Goal: Task Accomplishment & Management: Manage account settings

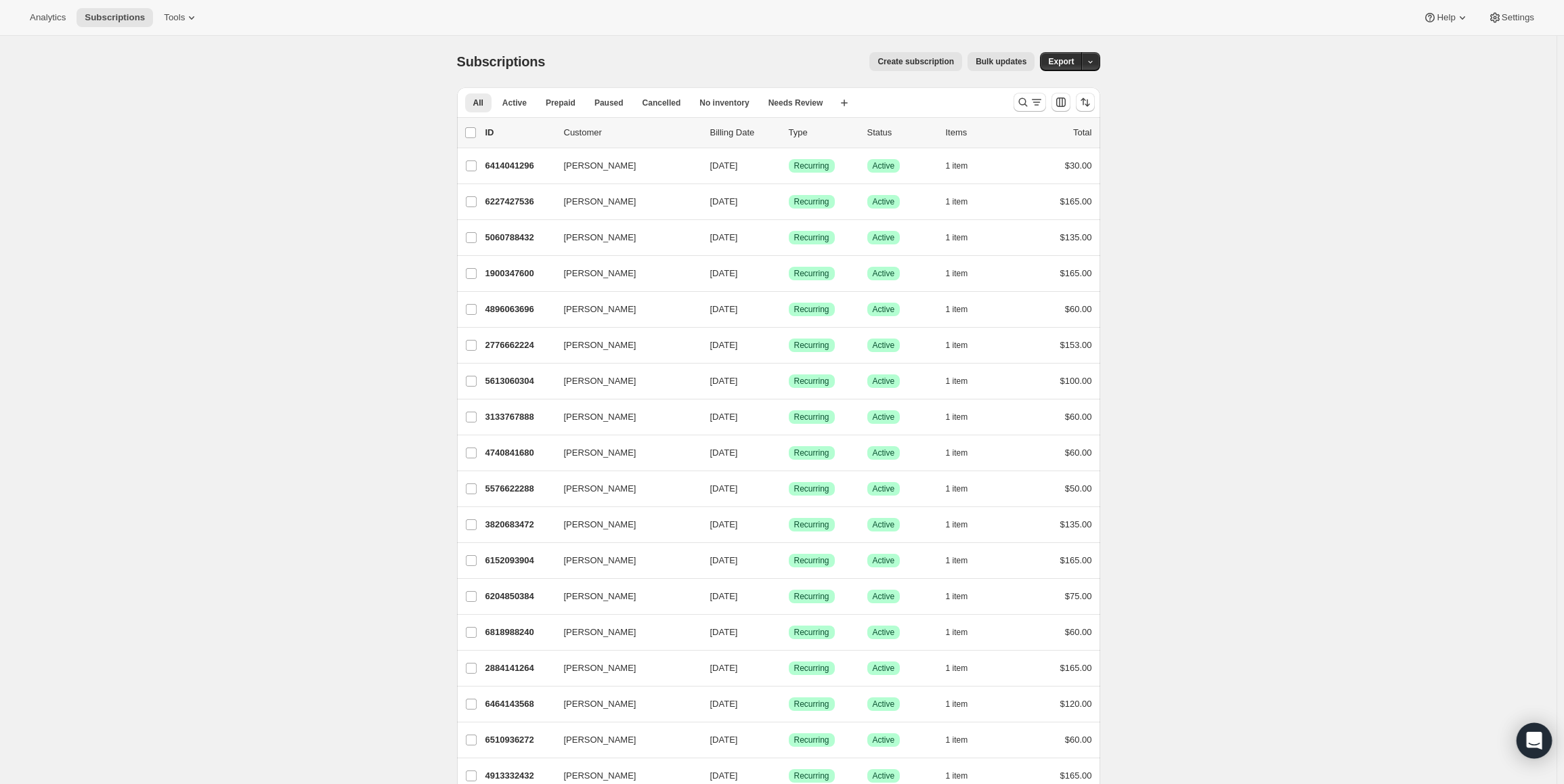
click at [1532, 732] on icon "Open Intercom Messenger" at bounding box center [1535, 741] width 18 height 18
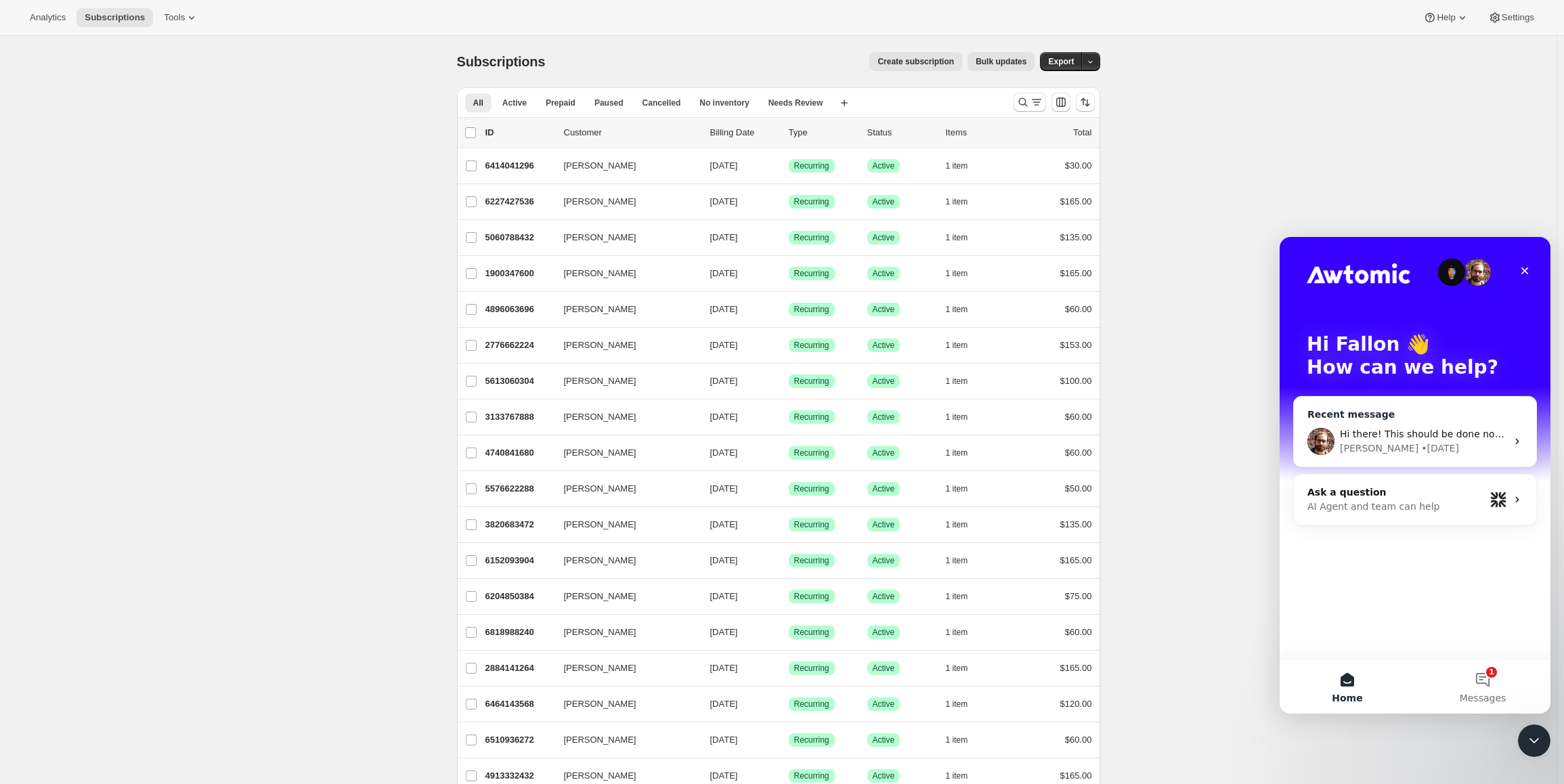
click at [1421, 445] on div "• [DATE]" at bounding box center [1440, 449] width 38 height 15
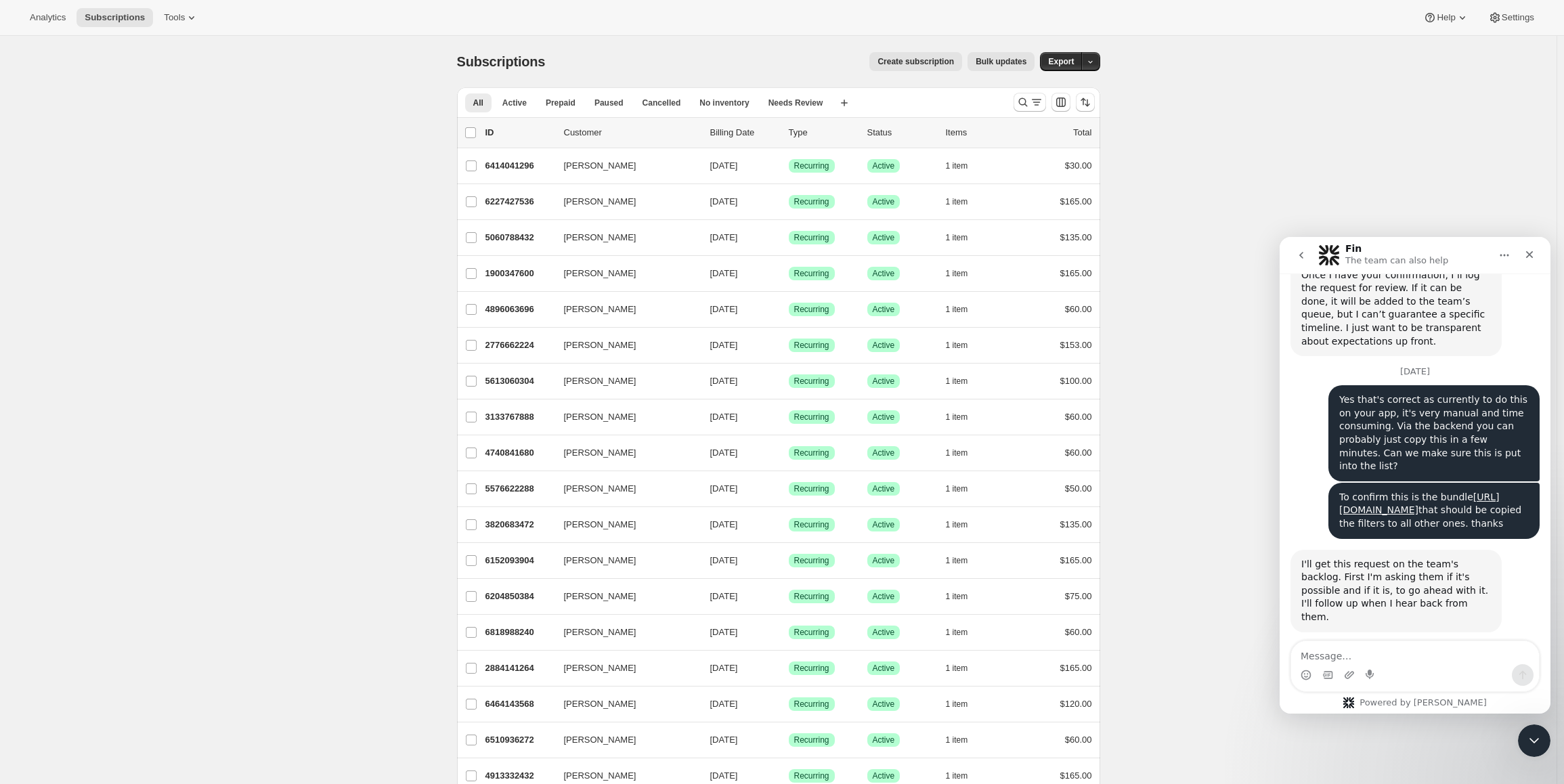
scroll to position [652, 0]
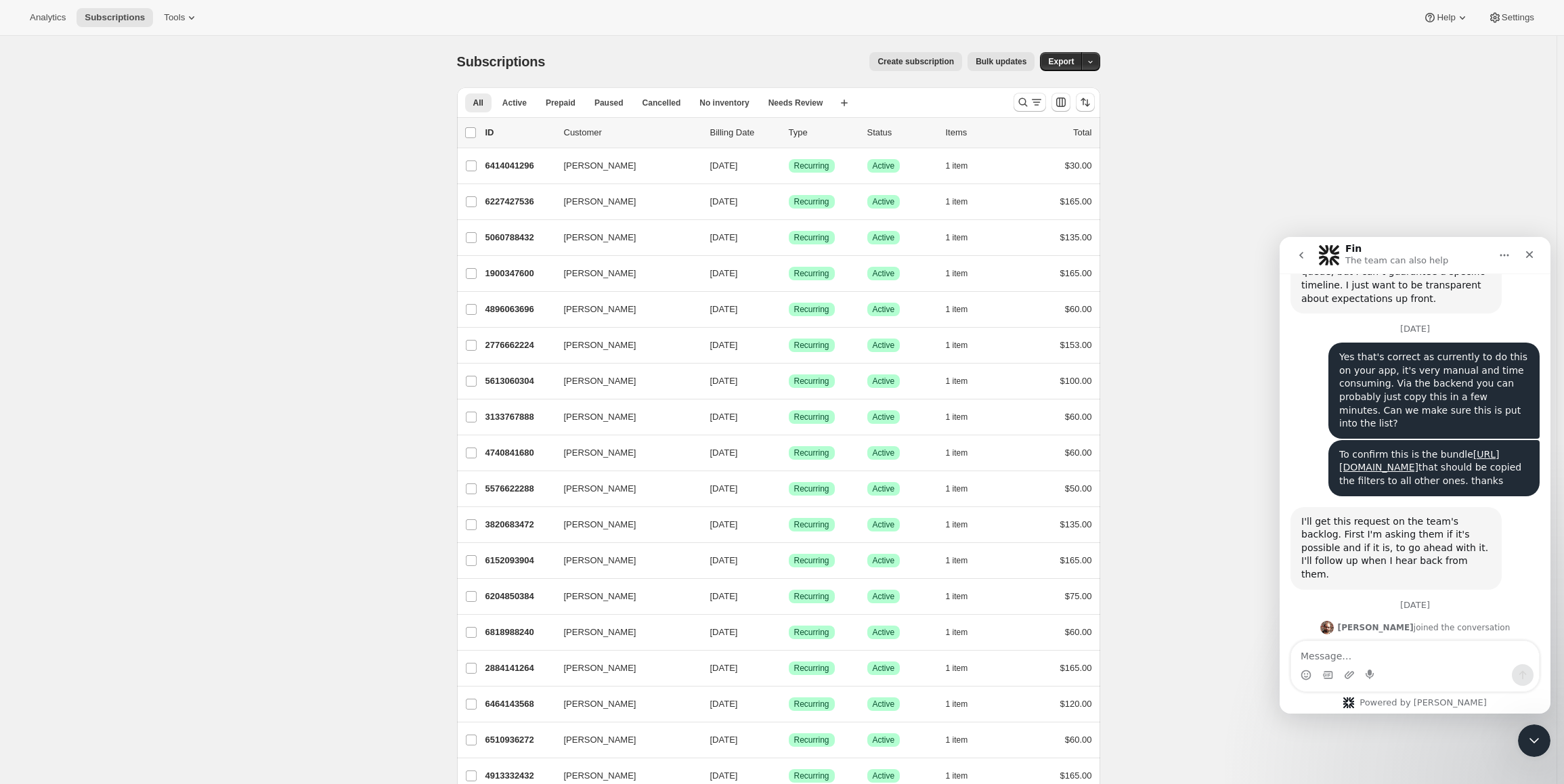
drag, startPoint x: 1303, startPoint y: 599, endPoint x: 1477, endPoint y: 605, distance: 174.1
click at [1474, 650] on div "Hi there! This should be done now : ) [PERSON_NAME] • [DATE]" at bounding box center [1415, 679] width 249 height 59
click at [1487, 650] on div "Hi there! This should be done now : ) [PERSON_NAME] • [DATE]" at bounding box center [1415, 679] width 249 height 59
drag, startPoint x: 1195, startPoint y: 417, endPoint x: 930, endPoint y: 248, distance: 314.3
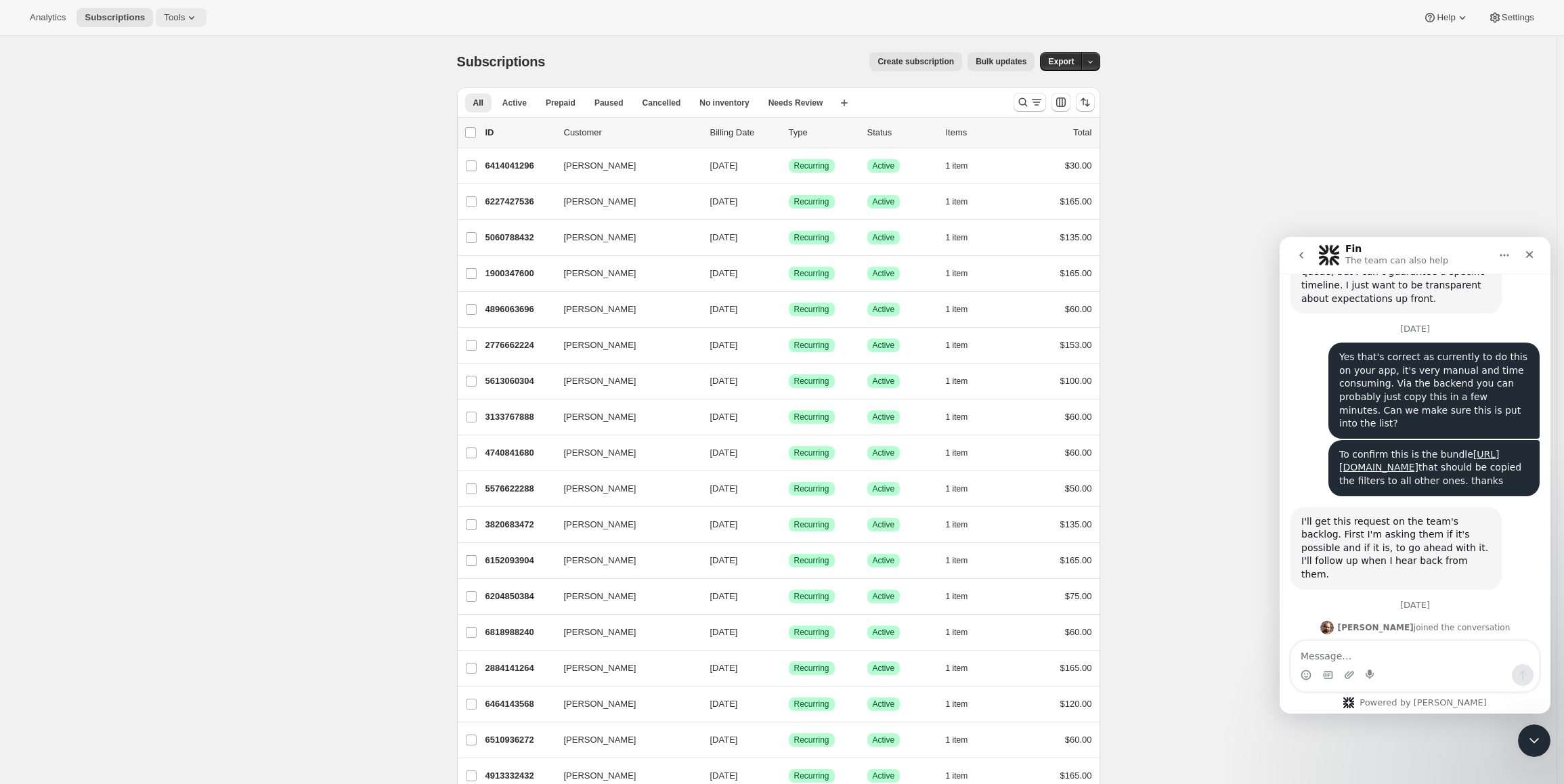
click at [187, 26] on button "Tools" at bounding box center [181, 17] width 51 height 19
click at [182, 96] on span "Bundles" at bounding box center [192, 92] width 120 height 14
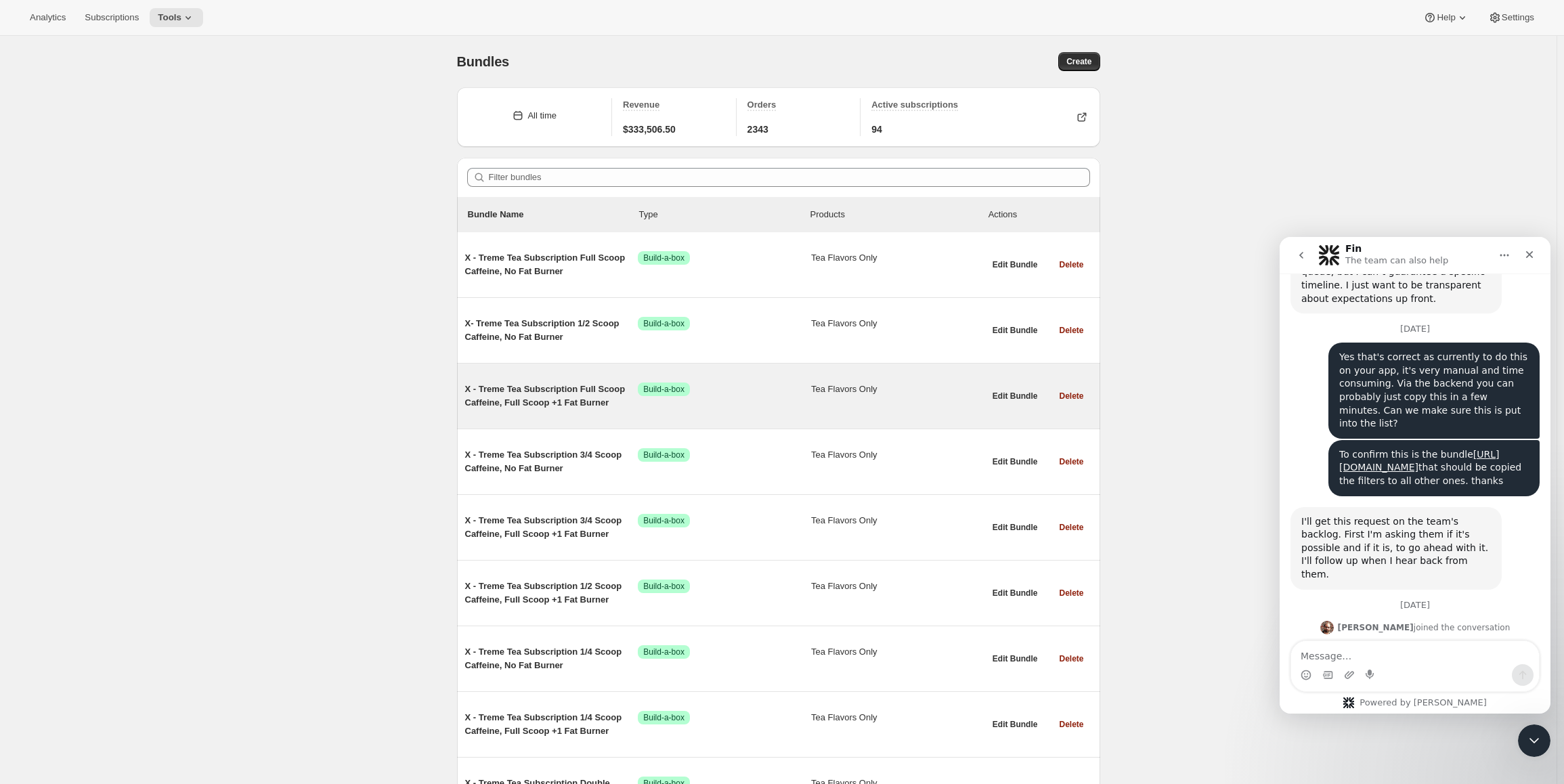
click at [528, 401] on span "X - Treme Tea Subscription Full Scoop Caffeine, Full Scoop +1 Fat Burner" at bounding box center [552, 395] width 174 height 27
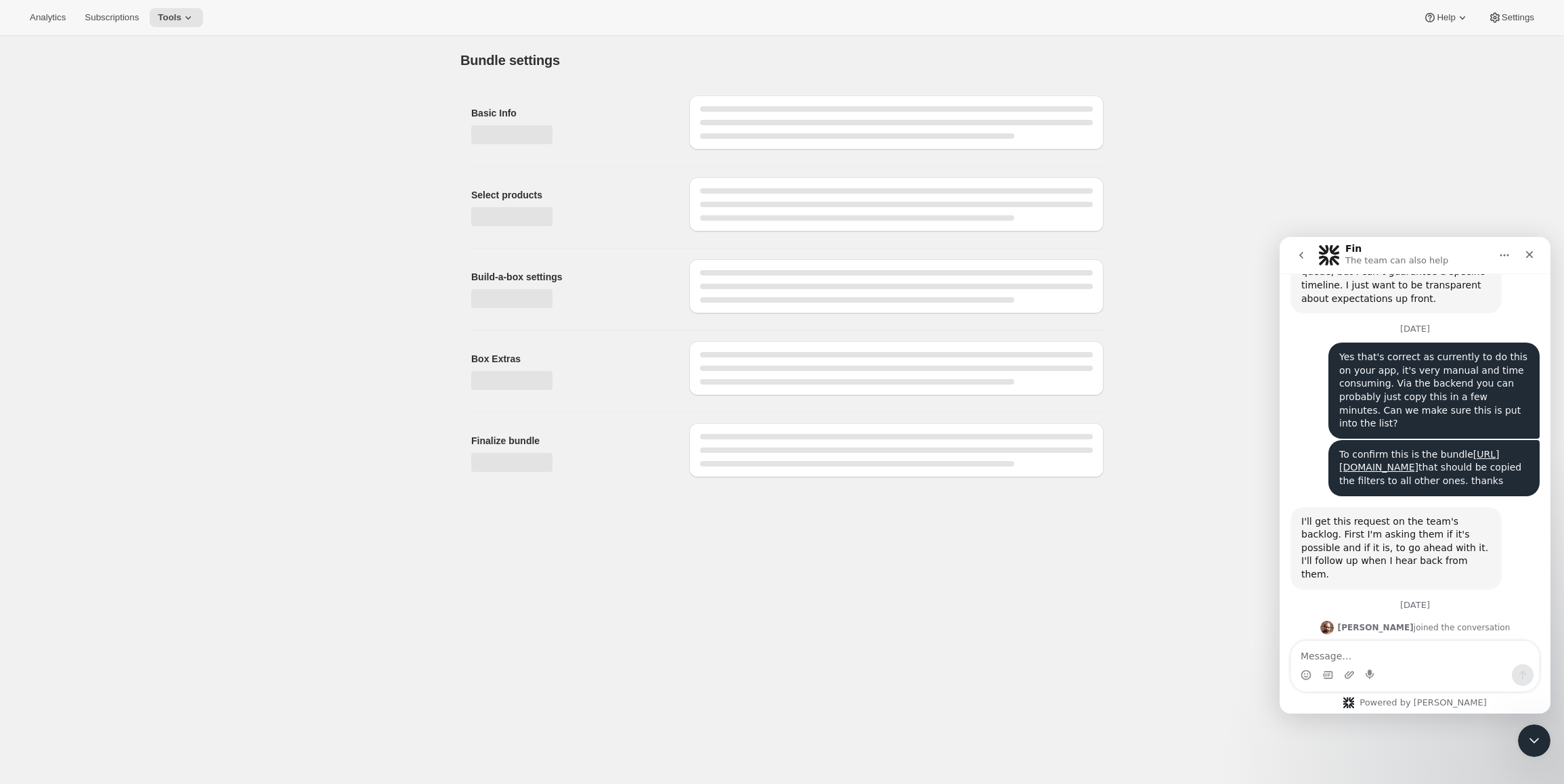
type input "X - Treme Tea Subscription Full Scoop Caffeine, Full Scoop +1 Fat Burner"
checkbox input "true"
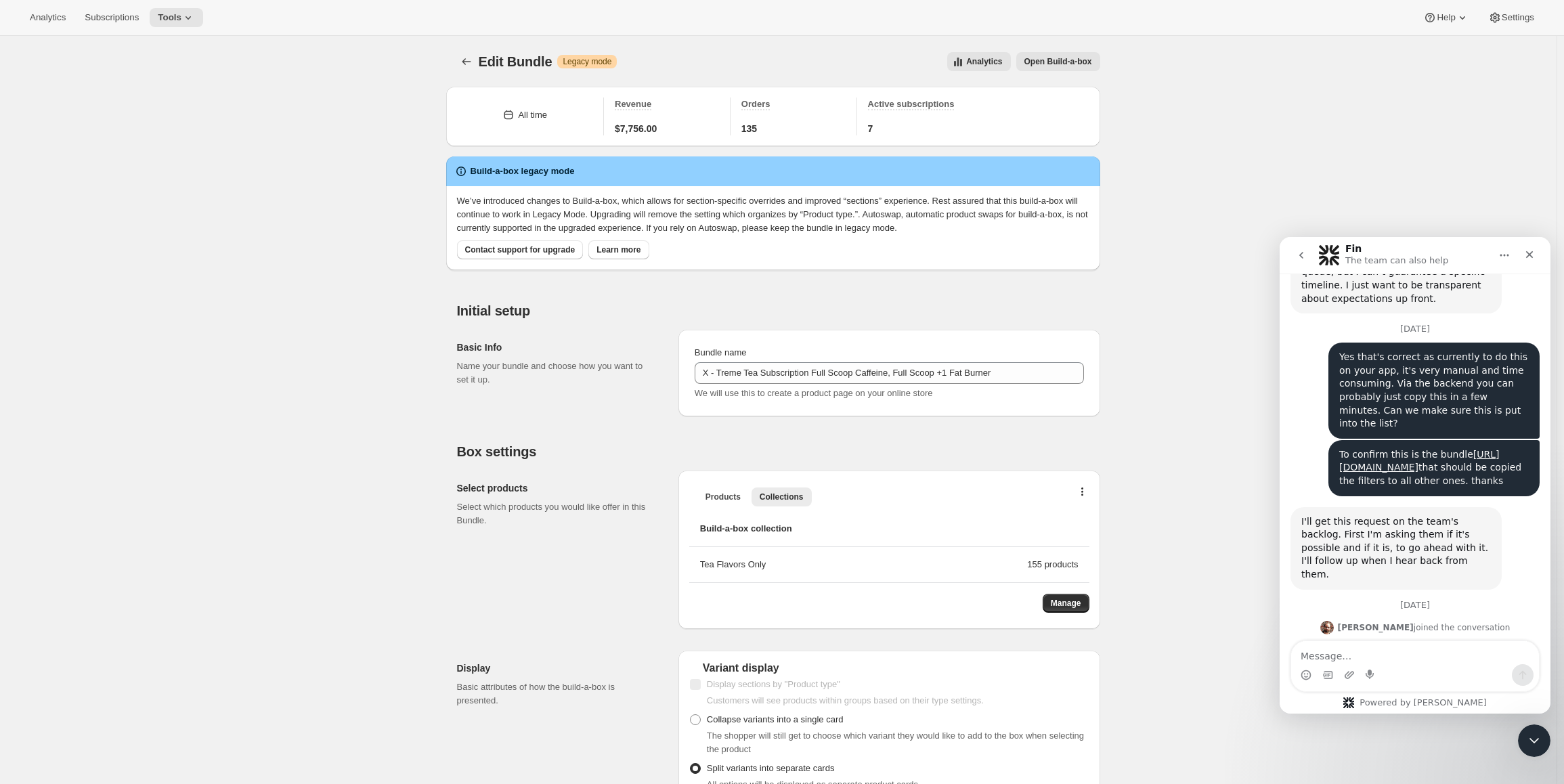
click at [1082, 56] on button "Open Build-a-box" at bounding box center [1058, 61] width 84 height 19
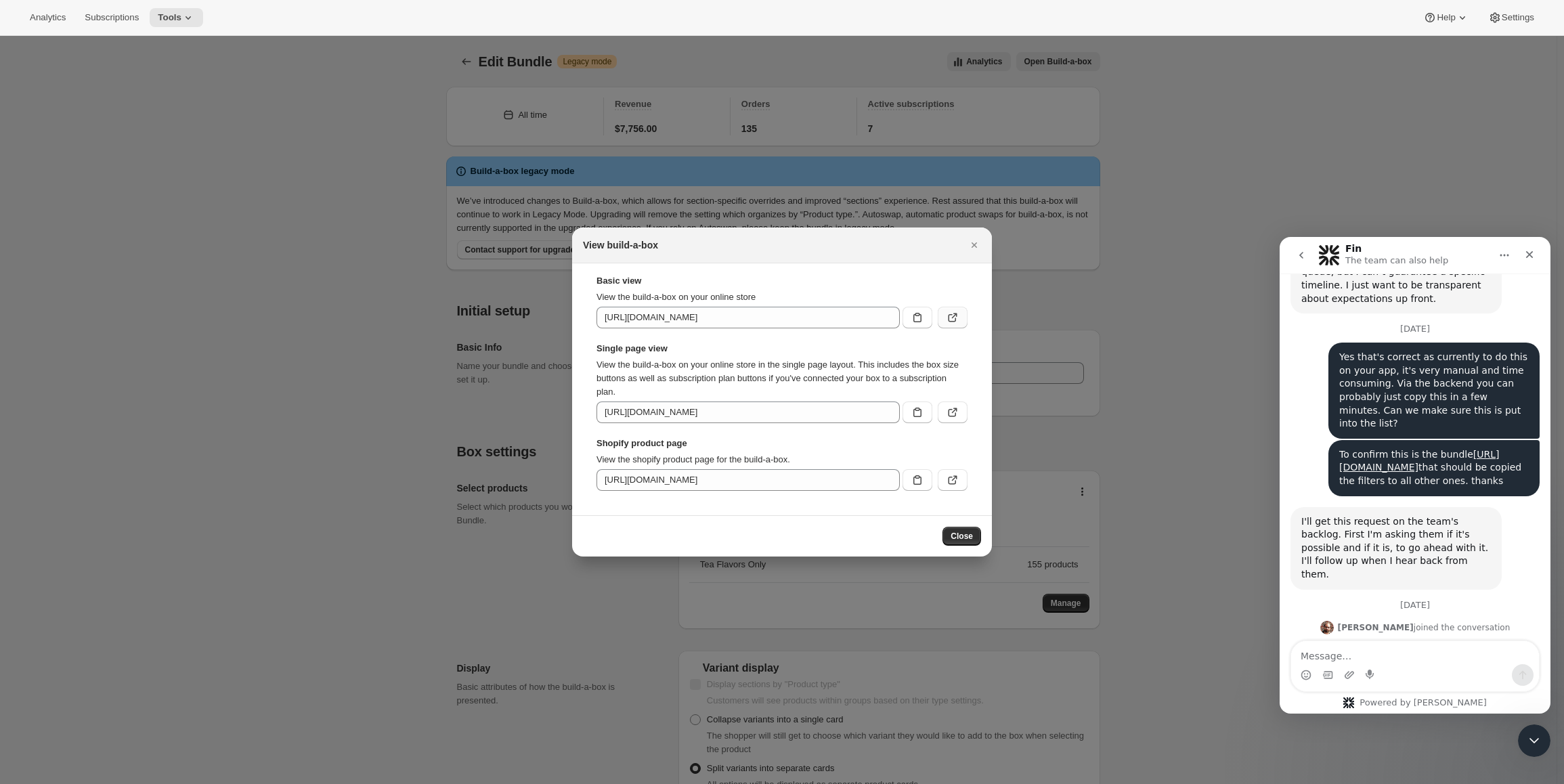
click at [959, 317] on icon ":rdd:" at bounding box center [953, 317] width 14 height 14
click at [282, 198] on div at bounding box center [782, 392] width 1564 height 784
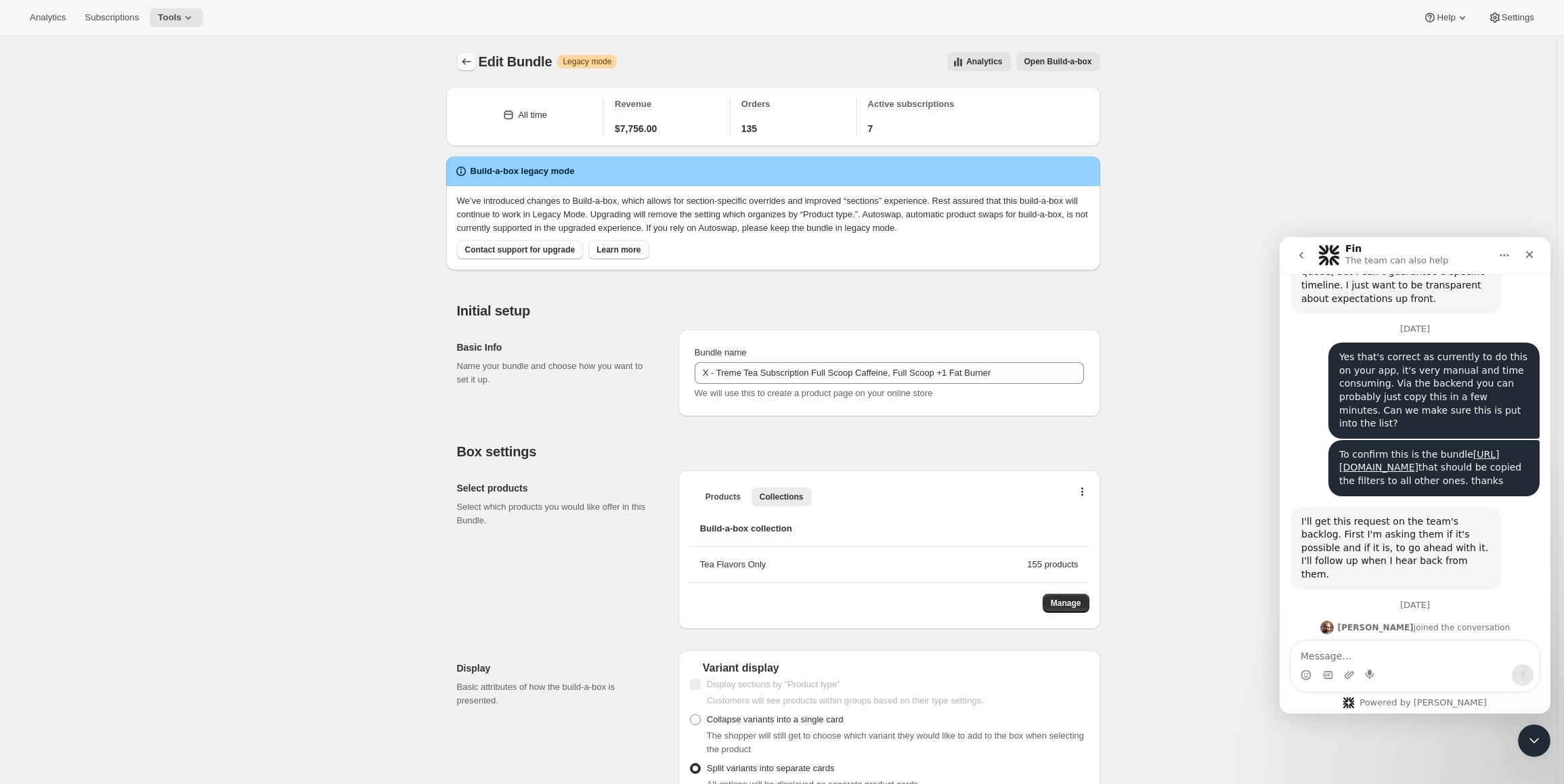
click at [470, 62] on icon "Bundles" at bounding box center [467, 62] width 14 height 14
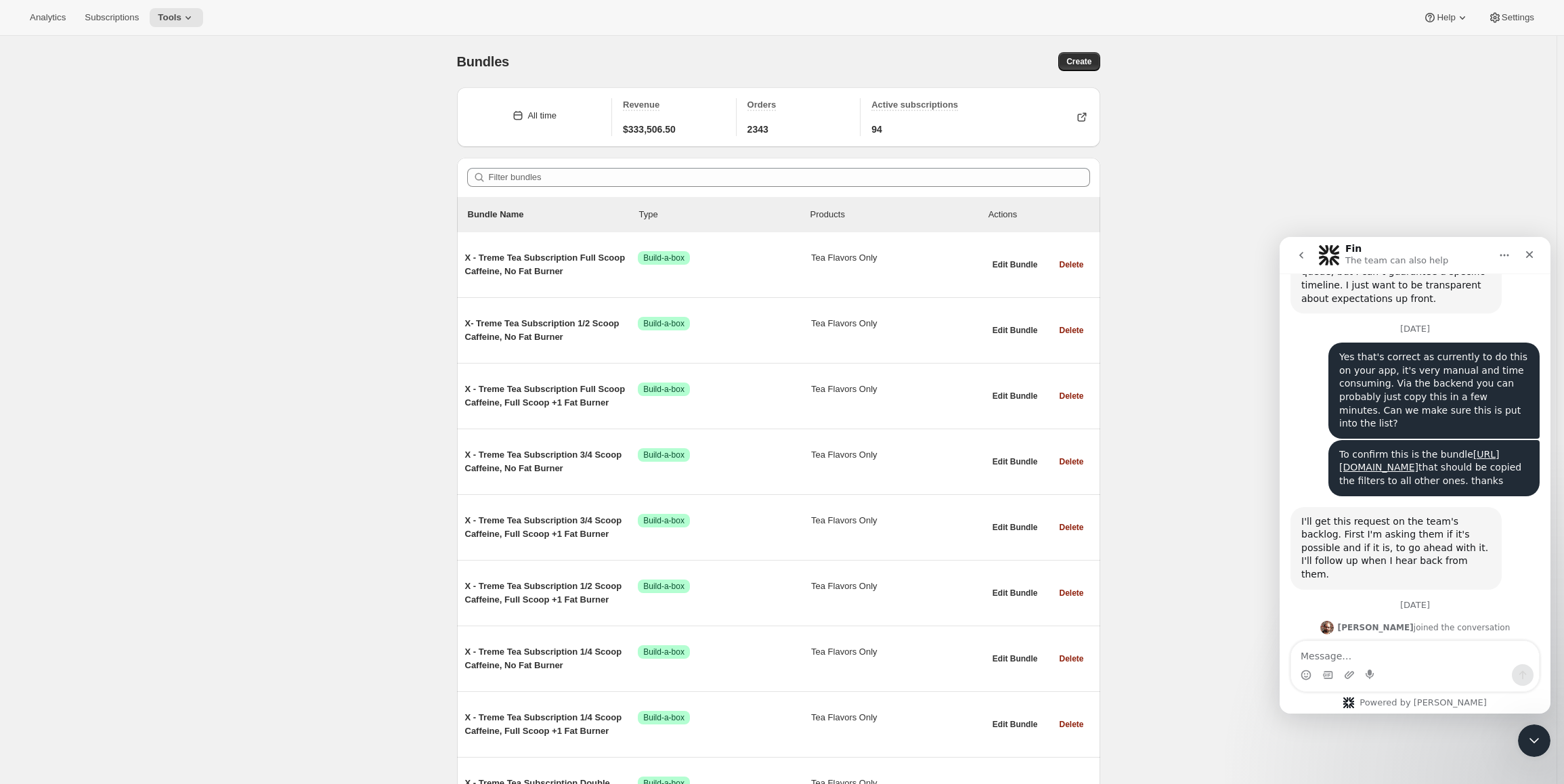
drag, startPoint x: 1299, startPoint y: 598, endPoint x: 1488, endPoint y: 600, distance: 189.0
click at [1488, 650] on div "Hi there! This should be done now : ) [PERSON_NAME] • [DATE]" at bounding box center [1415, 679] width 249 height 59
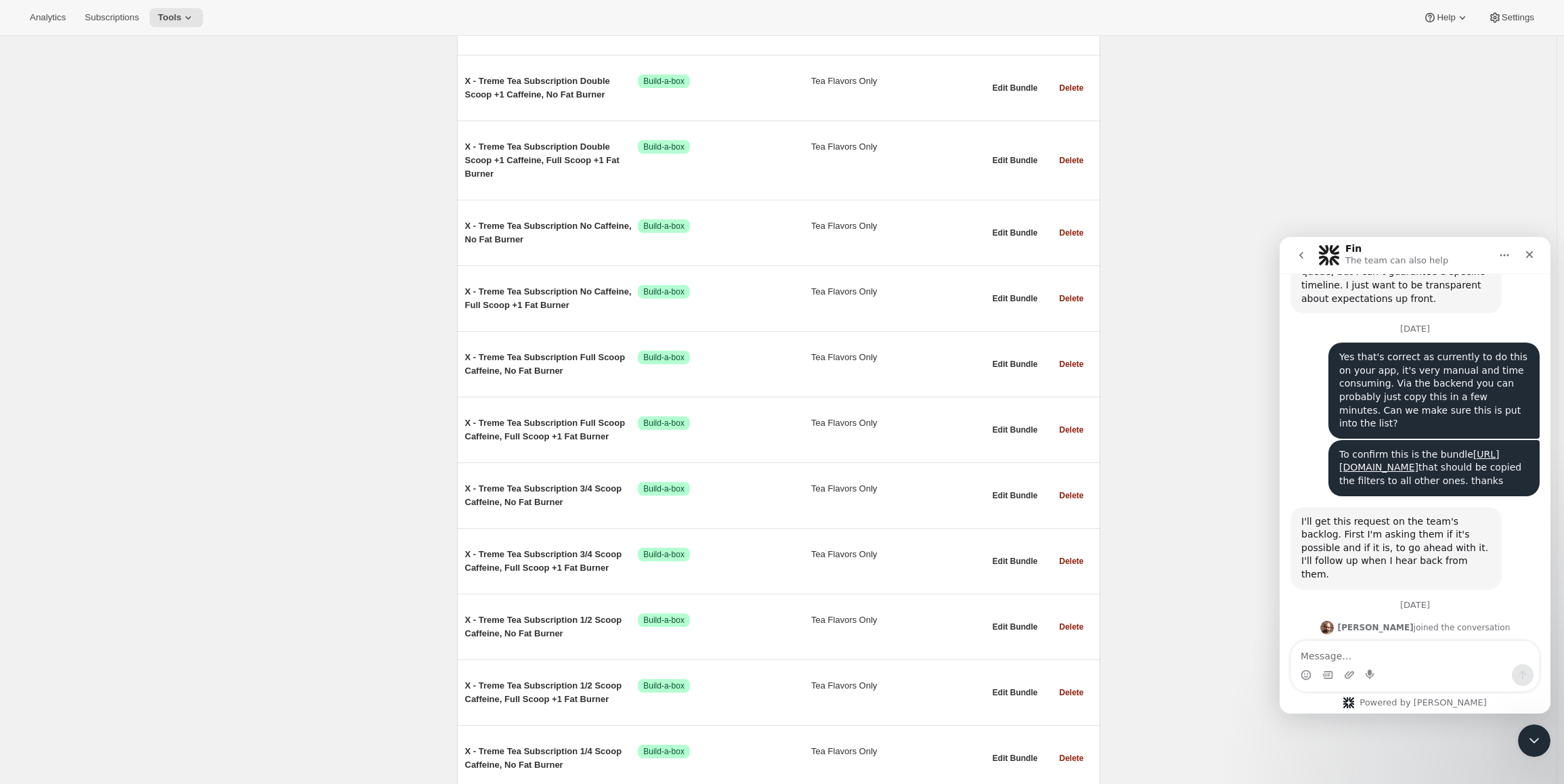
scroll to position [2031, 0]
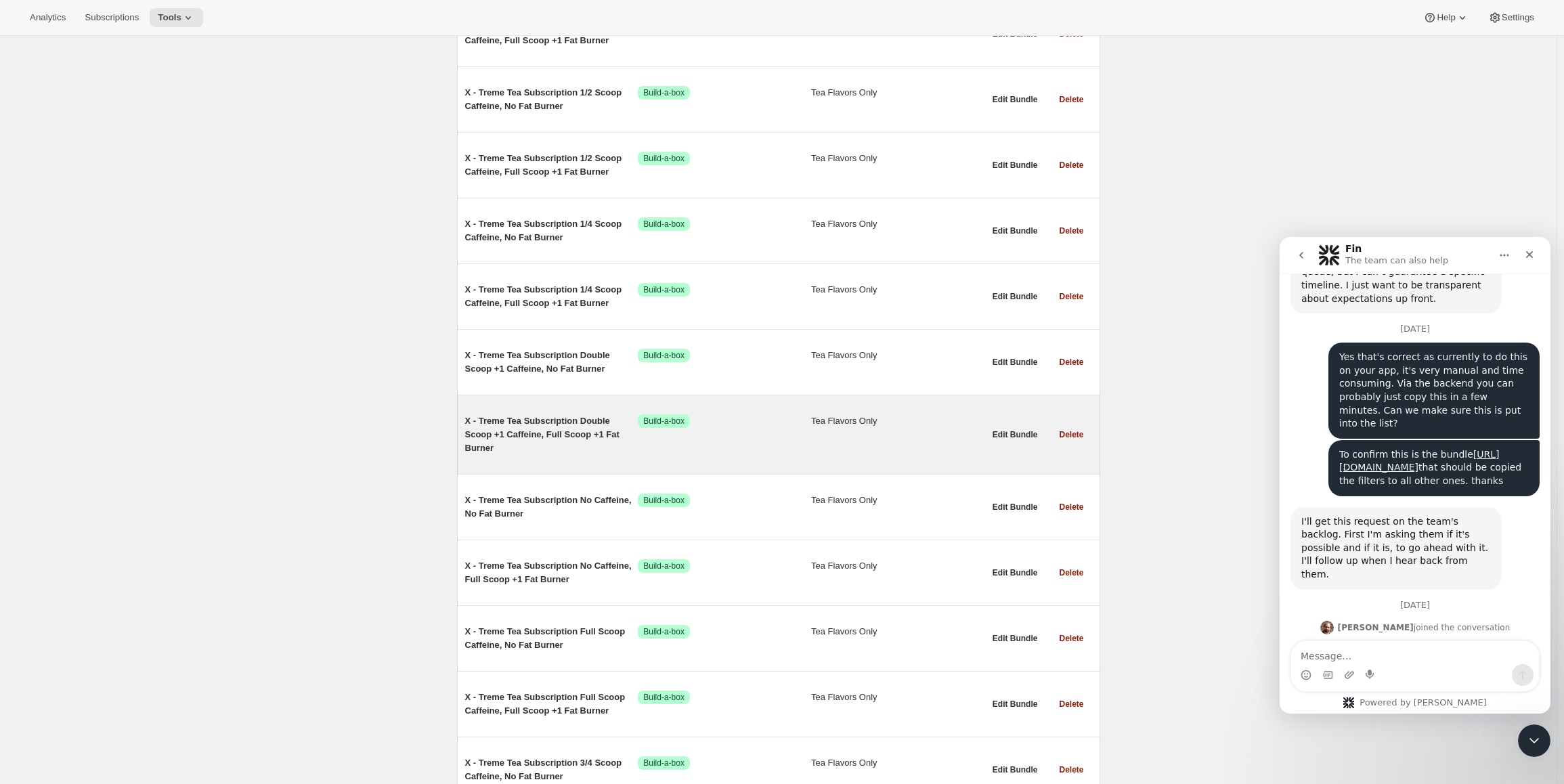
click at [549, 426] on span "X - Treme Tea Subscription Double Scoop +1 Caffeine, Full Scoop +1 Fat Burner" at bounding box center [552, 435] width 174 height 41
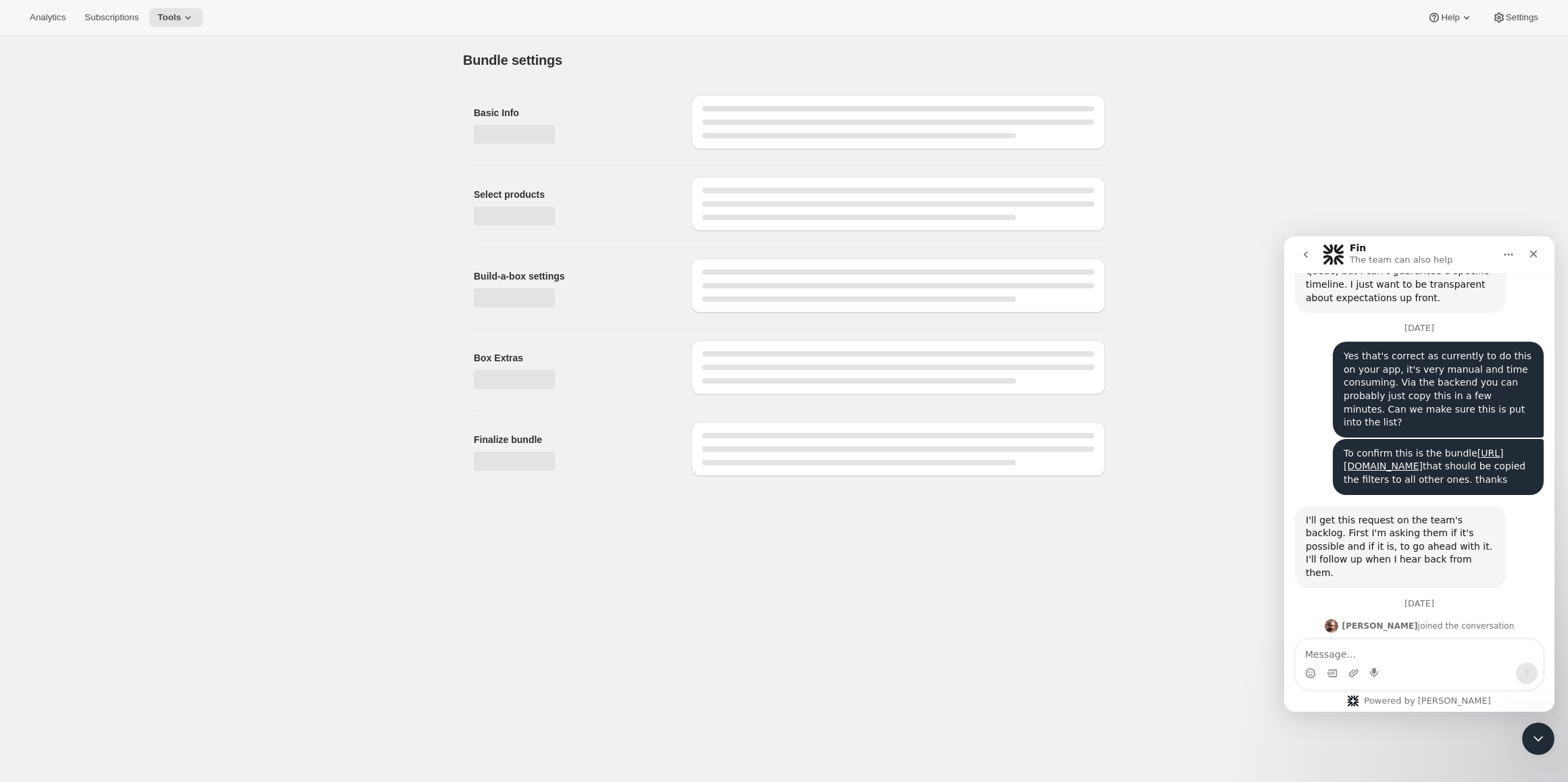
type input "X - Treme Tea Subscription Double Scoop +1 Caffeine, Full Scoop +1 Fat Burner"
checkbox input "true"
